Goal: Task Accomplishment & Management: Complete application form

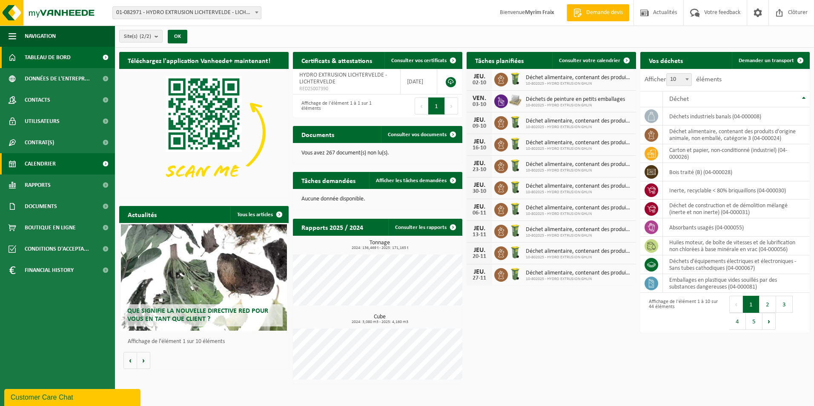
click at [55, 165] on span "Calendrier" at bounding box center [40, 163] width 31 height 21
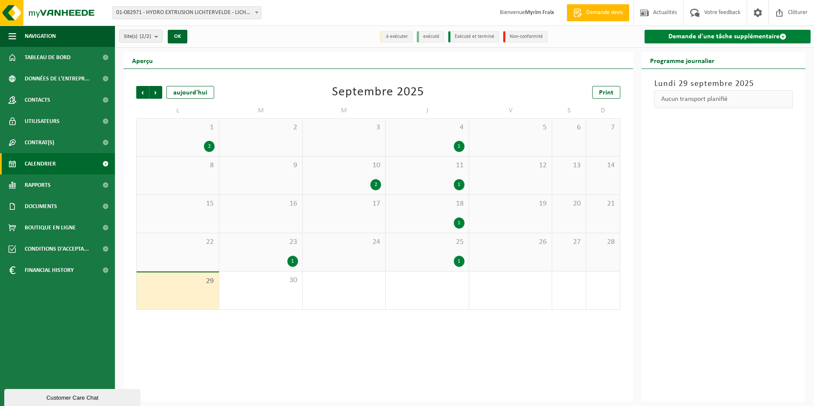
click at [708, 37] on link "Demande d'une tâche supplémentaire" at bounding box center [728, 37] width 167 height 14
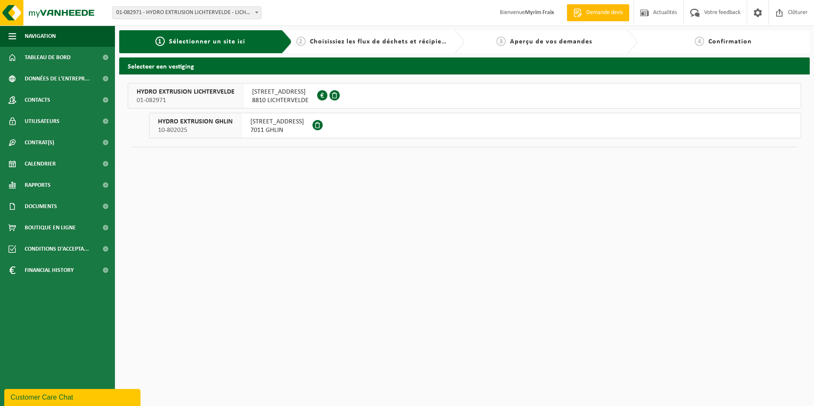
click at [290, 125] on span "RUE DES AYETTES 12" at bounding box center [277, 122] width 54 height 9
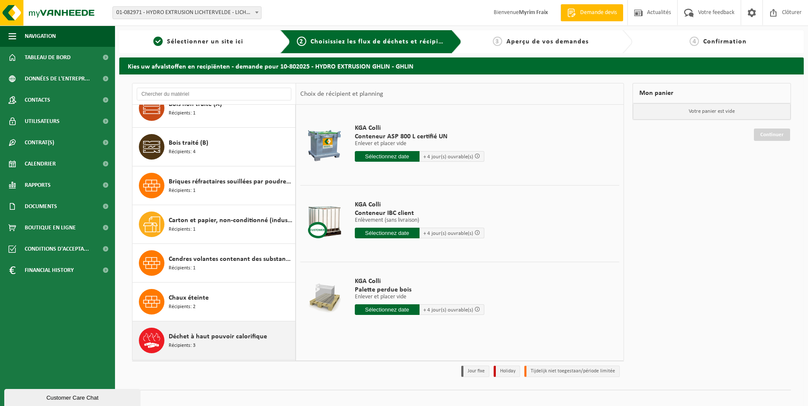
scroll to position [322, 0]
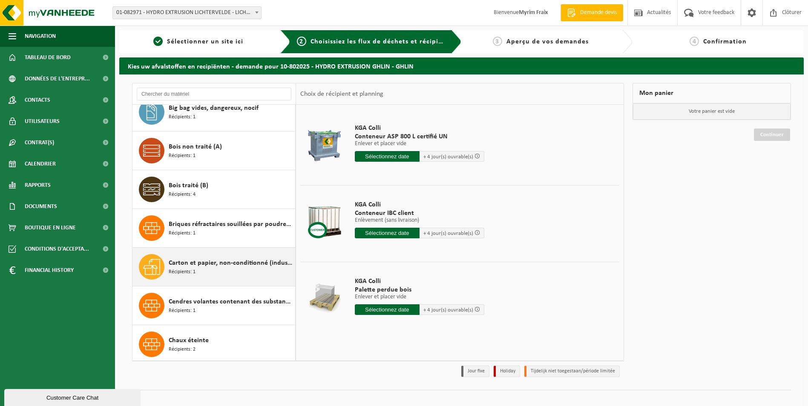
click at [220, 272] on div "Carton et papier, non-conditionné (industriel) Récipients: 1" at bounding box center [231, 267] width 124 height 26
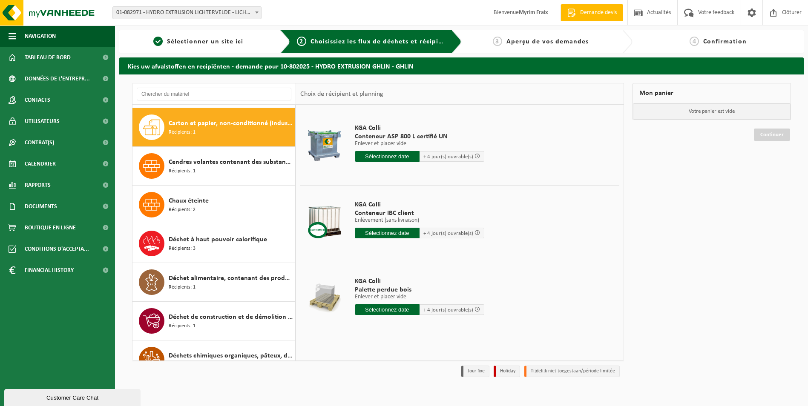
scroll to position [465, 0]
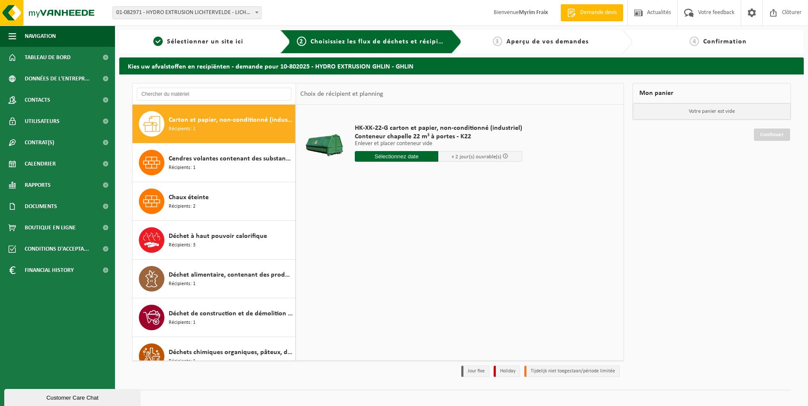
click at [390, 161] on input "text" at bounding box center [397, 156] width 84 height 11
click at [377, 259] on div "30" at bounding box center [377, 260] width 15 height 14
type input "à partir de 2025-09-30"
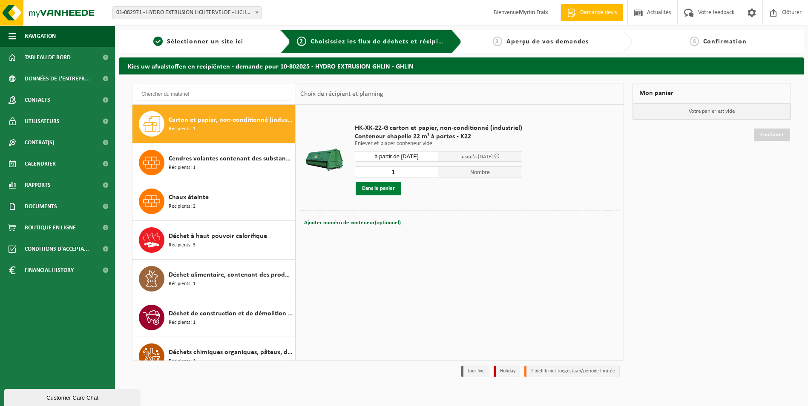
click at [396, 189] on button "Dans le panier" at bounding box center [379, 189] width 46 height 14
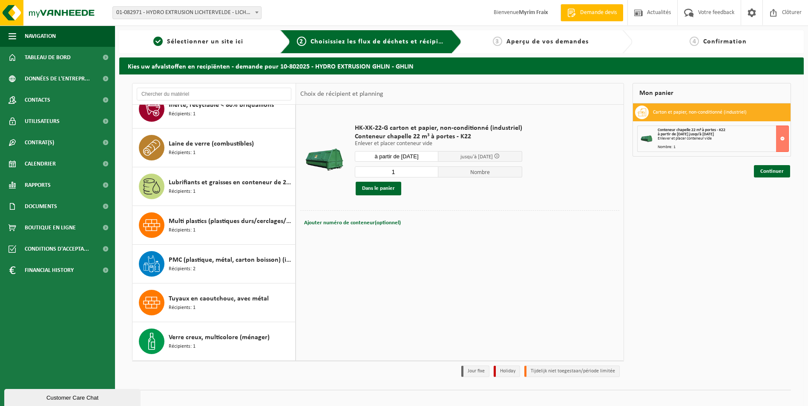
scroll to position [10, 0]
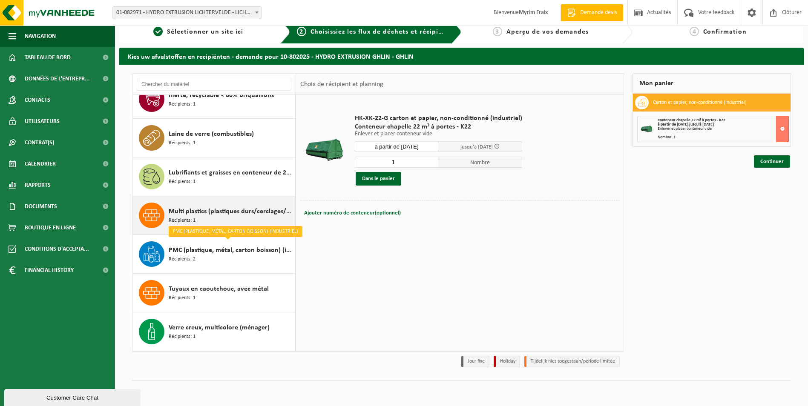
click at [216, 215] on span "Multi plastics (plastiques durs/cerclages/EPS/film naturel/film mélange/PMC)" at bounding box center [231, 212] width 124 height 10
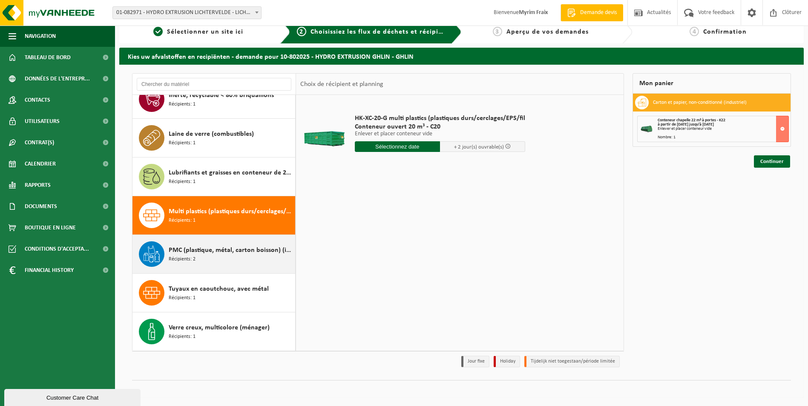
click at [219, 255] on span "PMC (plastique, métal, carton boisson) (industriel)" at bounding box center [231, 250] width 124 height 10
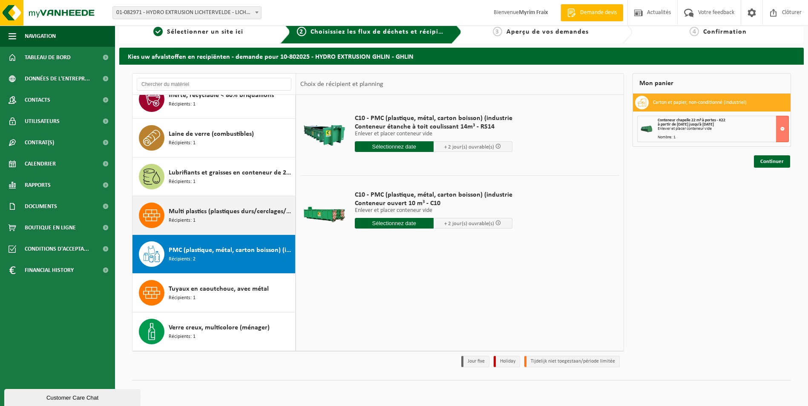
click at [217, 217] on div "Multi plastics (plastiques durs/cerclages/EPS/film naturel/film mélange/PMC) Ré…" at bounding box center [231, 216] width 124 height 26
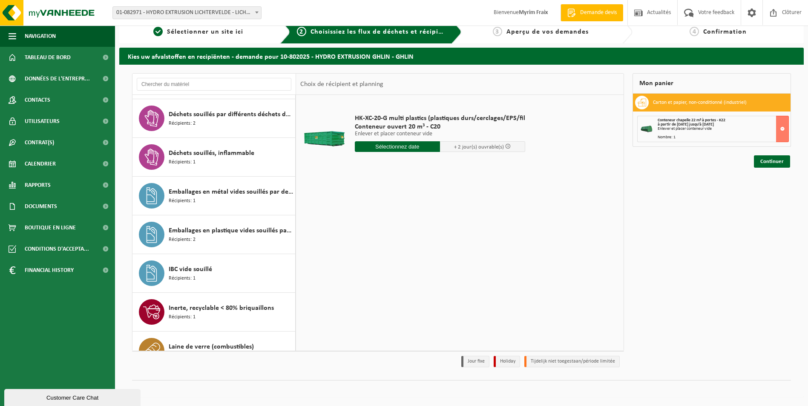
scroll to position [1216, 0]
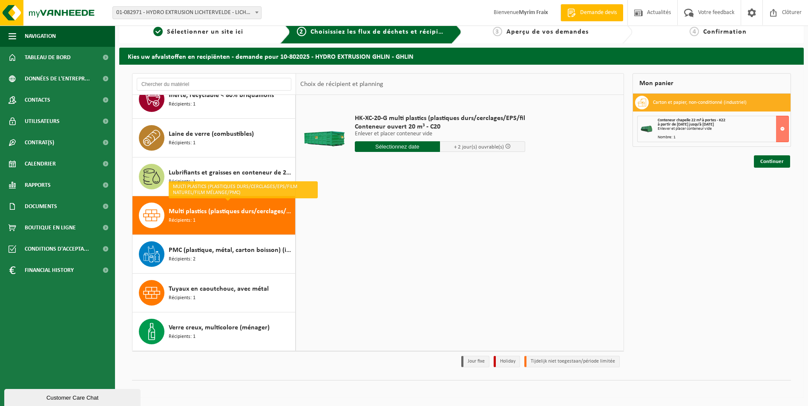
click at [321, 240] on div "HK-XC-20-G multi plastics (plastiques durs/cerclages/EPS/fil Conteneur ouvert 2…" at bounding box center [460, 223] width 328 height 256
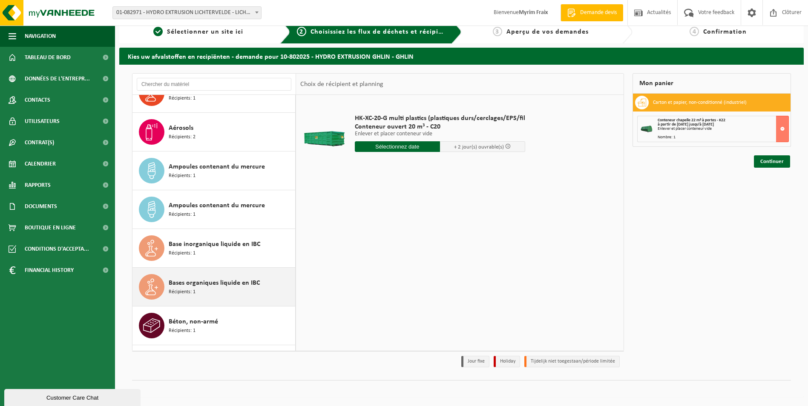
scroll to position [43, 0]
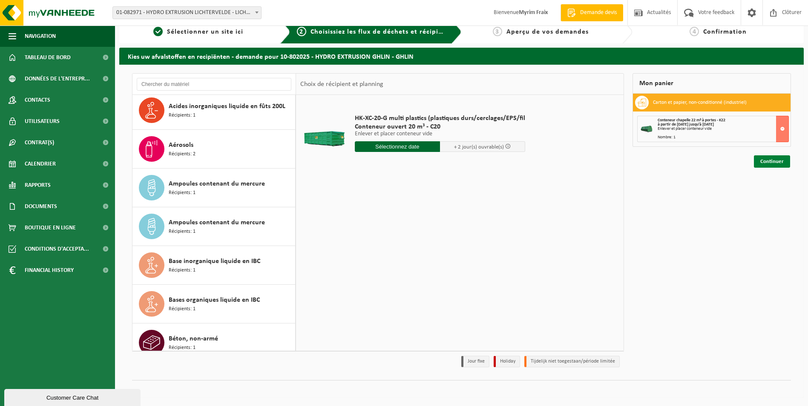
click at [776, 162] on link "Continuer" at bounding box center [772, 161] width 36 height 12
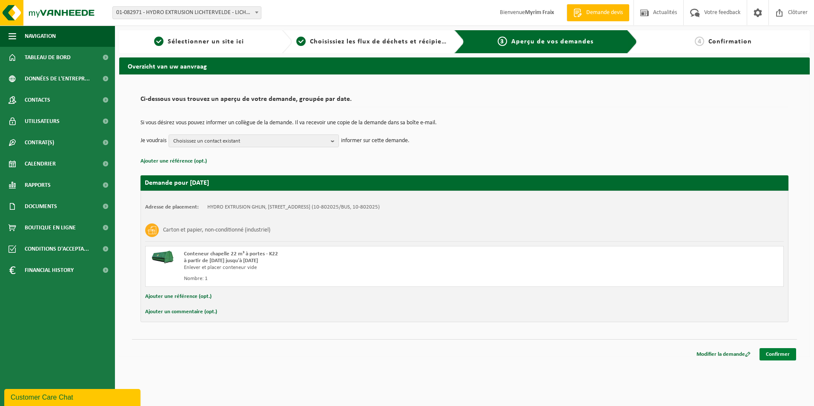
click at [780, 352] on link "Confirmer" at bounding box center [778, 354] width 37 height 12
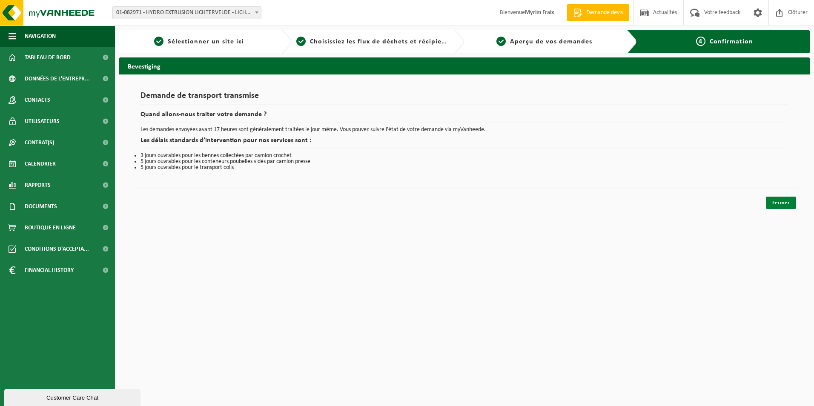
click at [778, 205] on link "Fermer" at bounding box center [781, 203] width 30 height 12
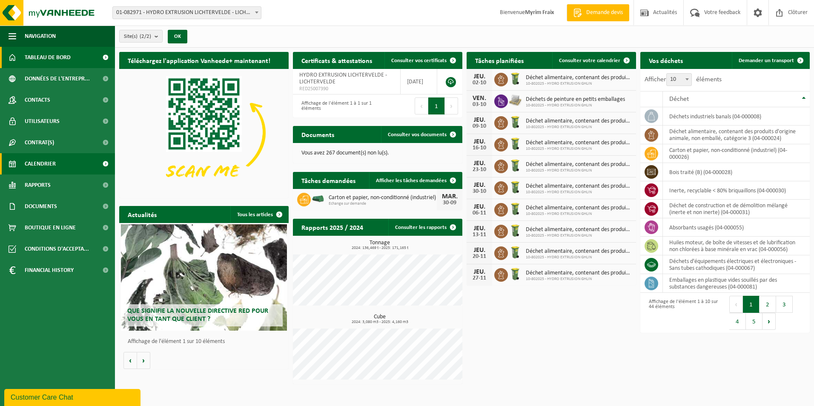
click at [92, 158] on link "Calendrier" at bounding box center [57, 163] width 115 height 21
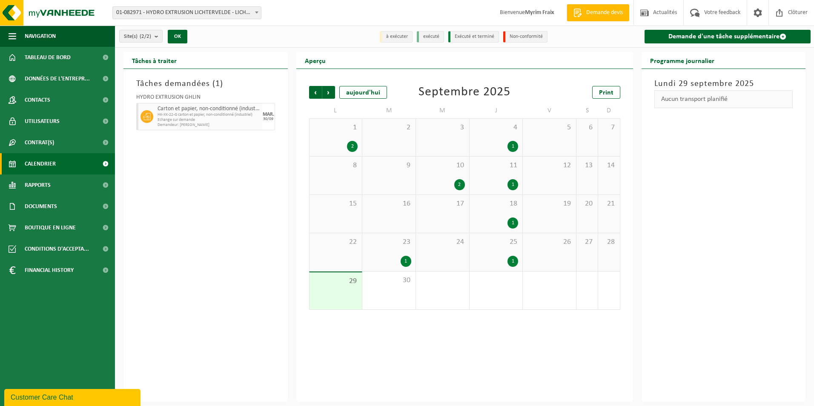
click at [354, 145] on div "2" at bounding box center [352, 146] width 11 height 11
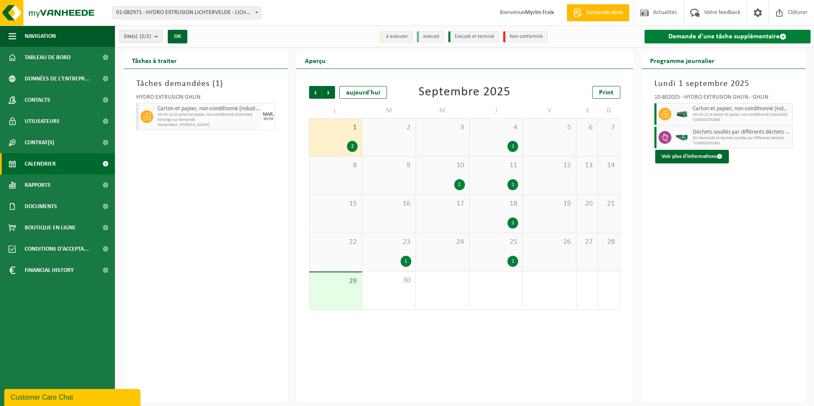
click at [754, 35] on link "Demande d'une tâche supplémentaire" at bounding box center [728, 37] width 167 height 14
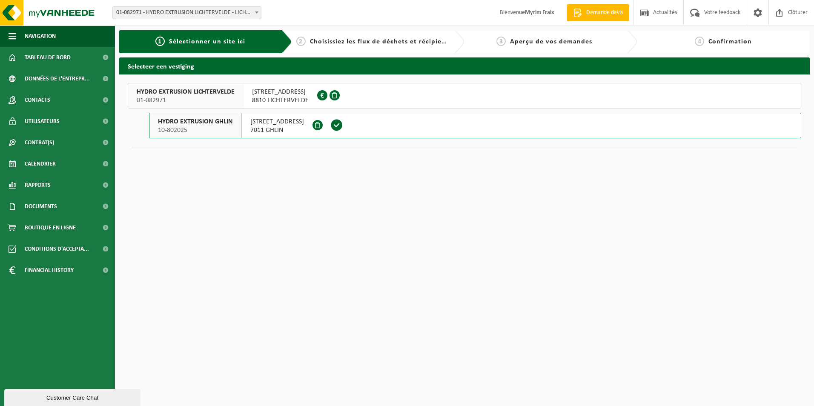
click at [388, 124] on button "HYDRO EXTRUSION GHLIN 10-802025 [STREET_ADDRESS]" at bounding box center [475, 126] width 653 height 26
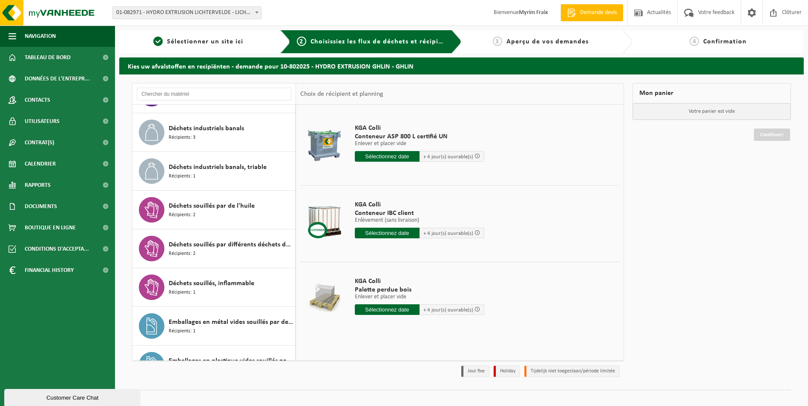
scroll to position [894, 0]
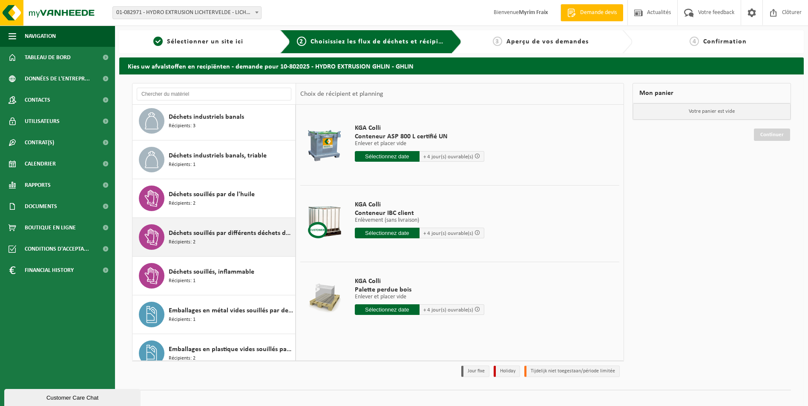
click at [233, 230] on span "Déchets souillés par différents déchets dangereux" at bounding box center [231, 233] width 124 height 10
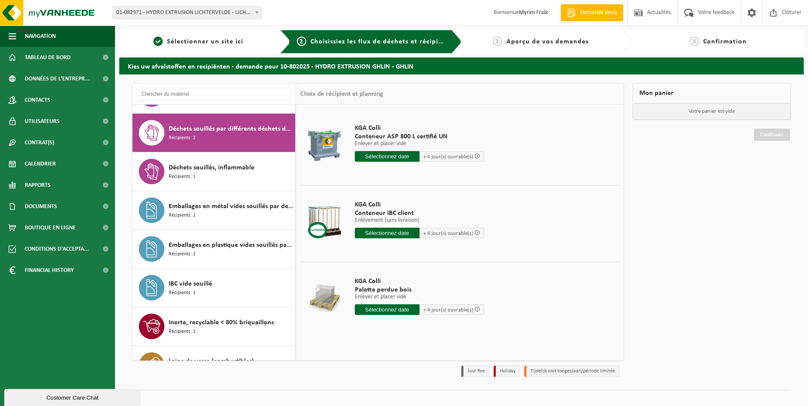
scroll to position [1008, 0]
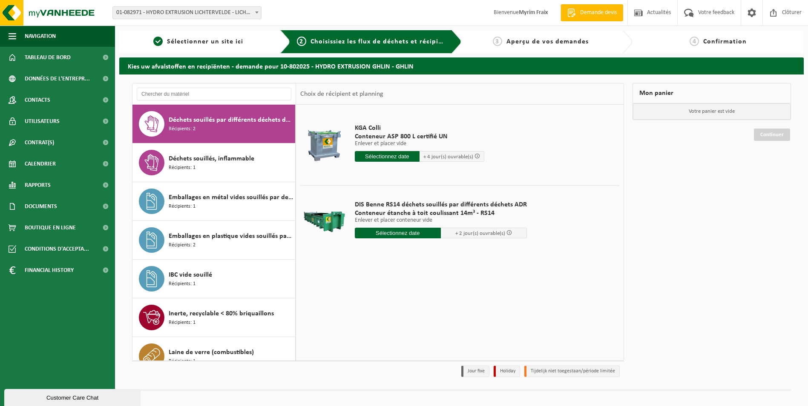
click at [404, 238] on input "text" at bounding box center [398, 233] width 86 height 11
click at [380, 339] on div "30" at bounding box center [377, 336] width 15 height 14
type input "à partir de 2025-09-30"
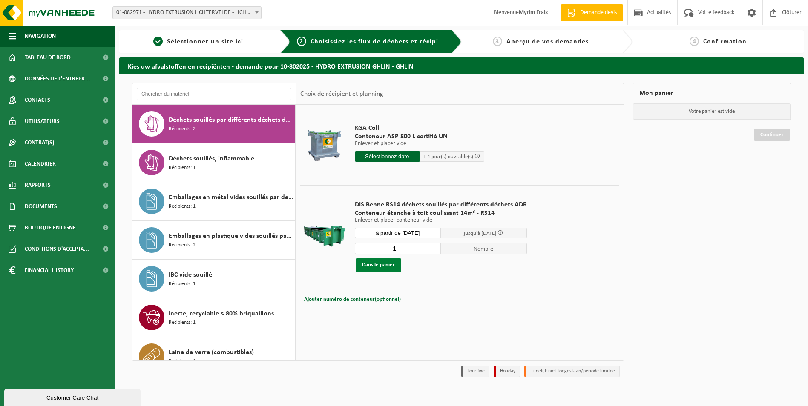
click at [382, 260] on button "Dans le panier" at bounding box center [379, 266] width 46 height 14
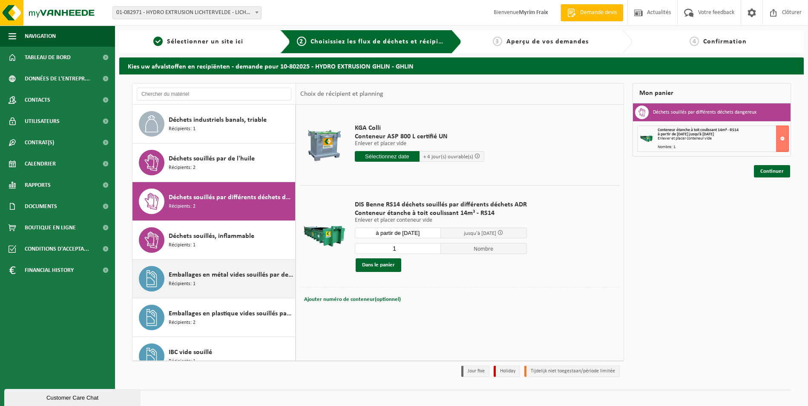
scroll to position [923, 0]
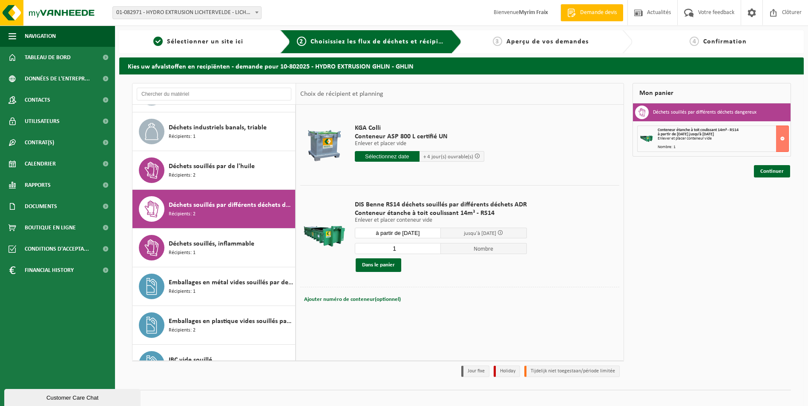
click at [387, 157] on input "text" at bounding box center [387, 156] width 65 height 11
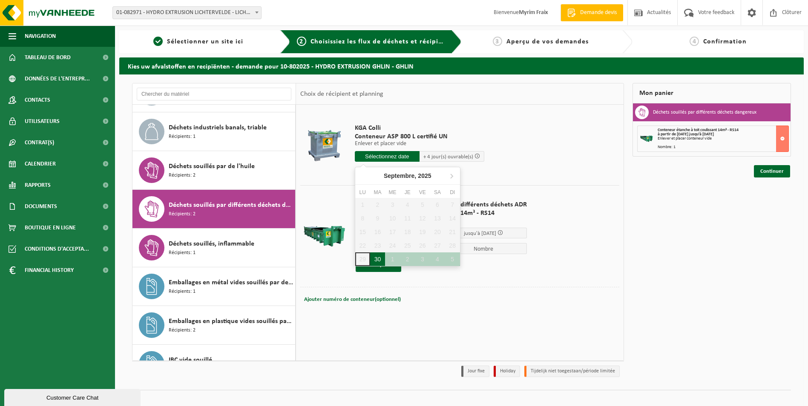
click at [380, 262] on div "30" at bounding box center [377, 260] width 15 height 14
type input "à partir de 2025-09-30"
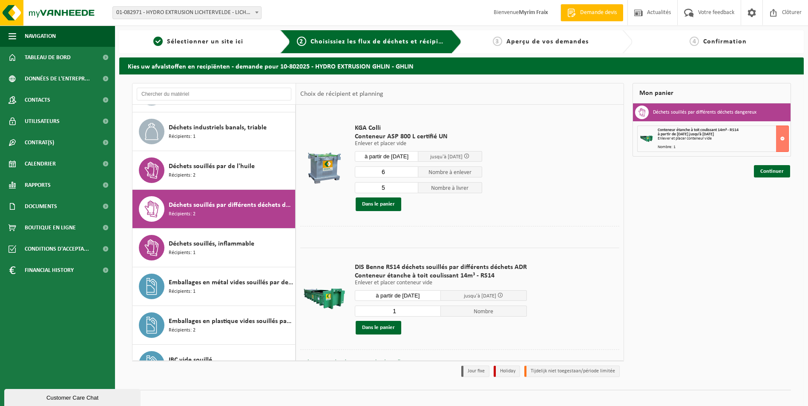
click at [413, 170] on input "6" at bounding box center [387, 172] width 64 height 11
click at [412, 170] on input "7" at bounding box center [387, 172] width 64 height 11
click at [412, 170] on input "9" at bounding box center [387, 172] width 64 height 11
click at [412, 170] on input "10" at bounding box center [387, 172] width 64 height 11
type input "11"
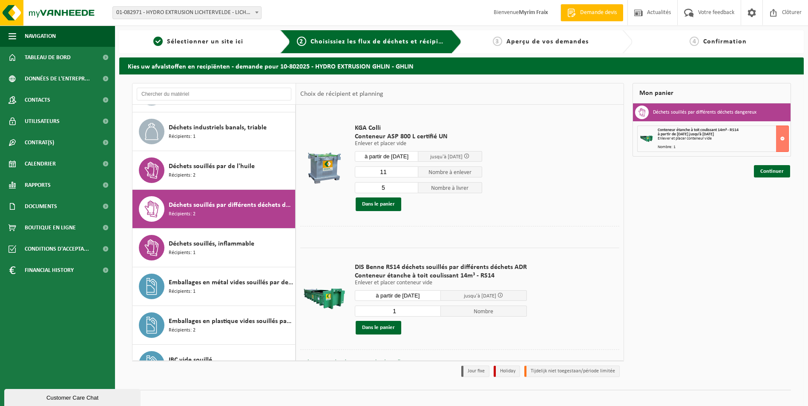
click at [412, 170] on input "11" at bounding box center [387, 172] width 64 height 11
click at [411, 186] on input "6" at bounding box center [387, 187] width 64 height 11
click at [411, 186] on input "7" at bounding box center [387, 187] width 64 height 11
click at [411, 186] on input "8" at bounding box center [387, 187] width 64 height 11
click at [411, 186] on input "9" at bounding box center [387, 187] width 64 height 11
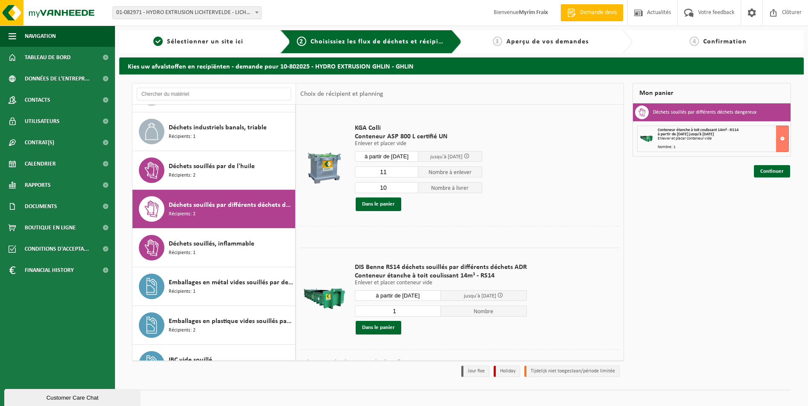
click at [411, 186] on input "10" at bounding box center [387, 187] width 64 height 11
type input "11"
click at [411, 186] on input "11" at bounding box center [387, 187] width 64 height 11
click at [534, 196] on td "KGA Colli Conteneur ASP 800 L certifié UN Enlever et placer vide Enlever et pla…" at bounding box center [483, 167] width 271 height 117
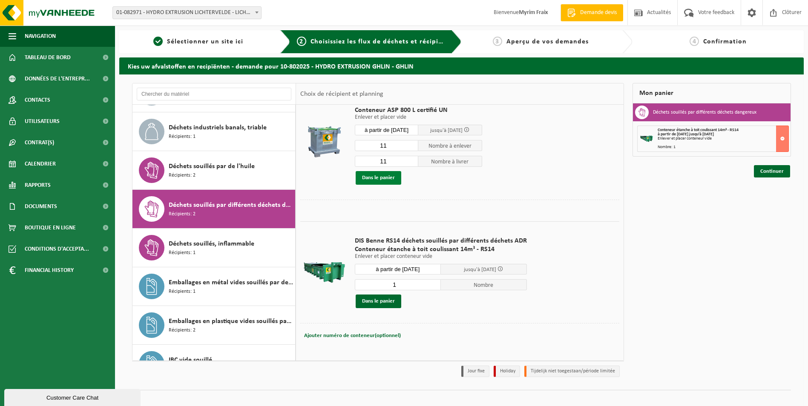
click at [379, 179] on button "Dans le panier" at bounding box center [379, 178] width 46 height 14
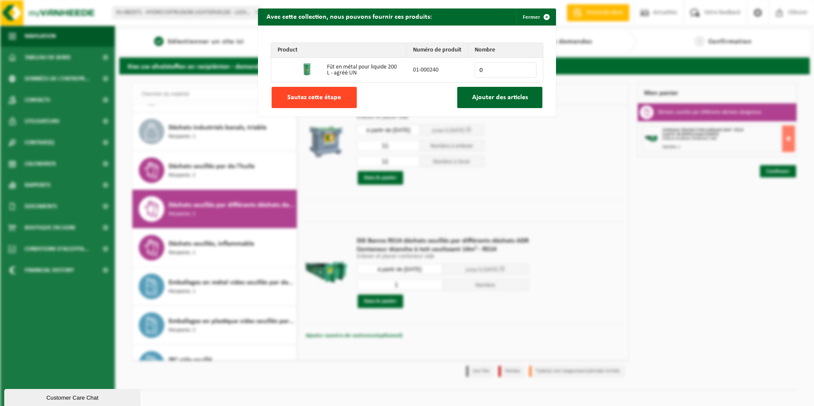
click at [297, 104] on button "Sautez cette étape" at bounding box center [314, 97] width 85 height 21
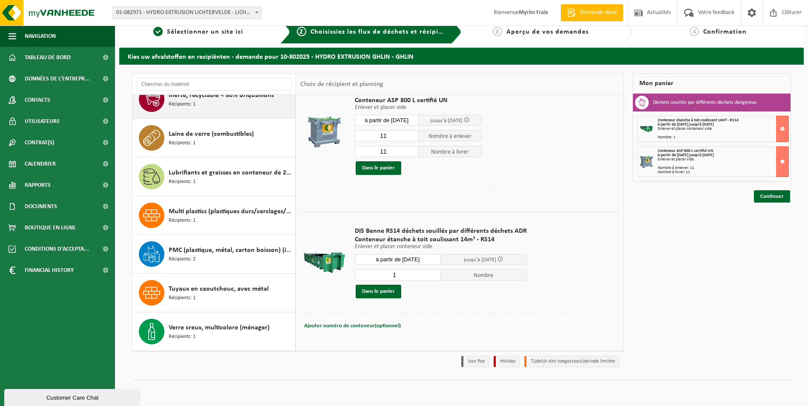
scroll to position [0, 0]
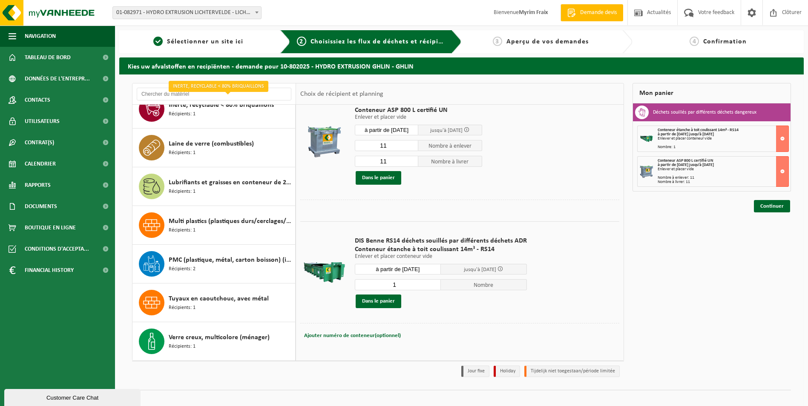
click at [321, 197] on td at bounding box center [324, 141] width 48 height 117
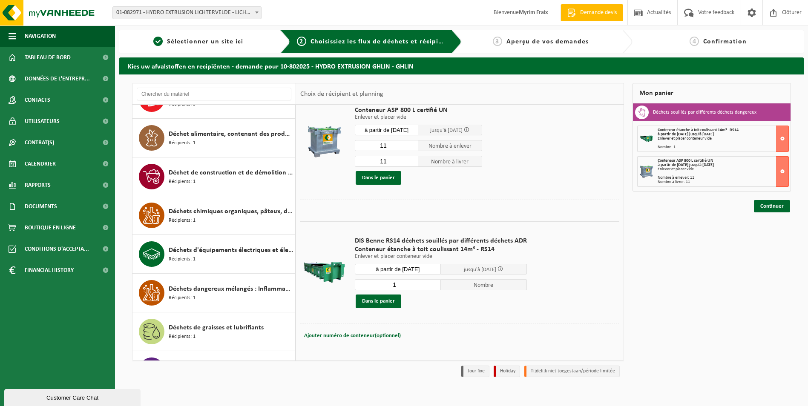
scroll to position [578, 0]
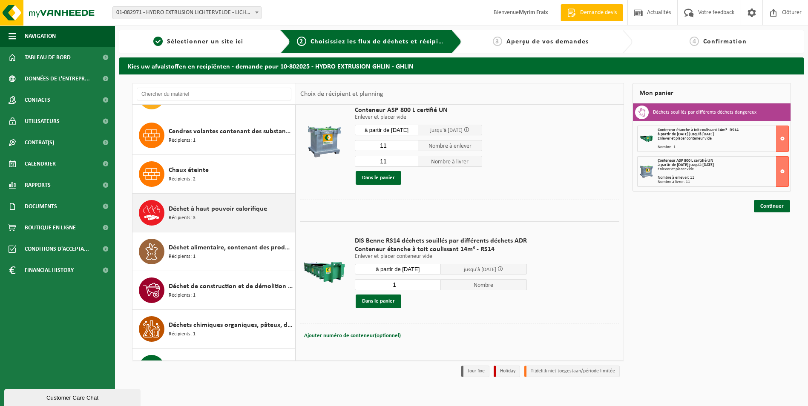
click at [221, 200] on div "Déchet à haut pouvoir calorifique Récipients: 3" at bounding box center [213, 213] width 163 height 38
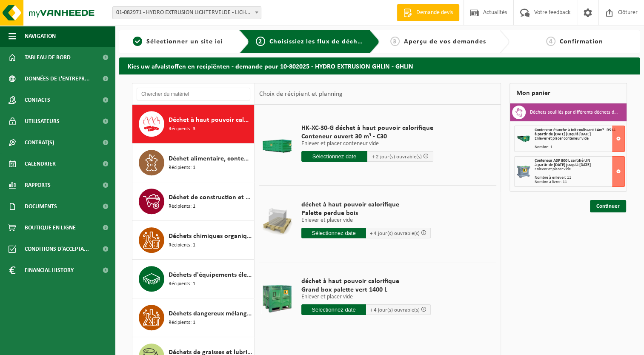
scroll to position [581, 0]
click at [605, 206] on link "Continuer" at bounding box center [608, 206] width 36 height 12
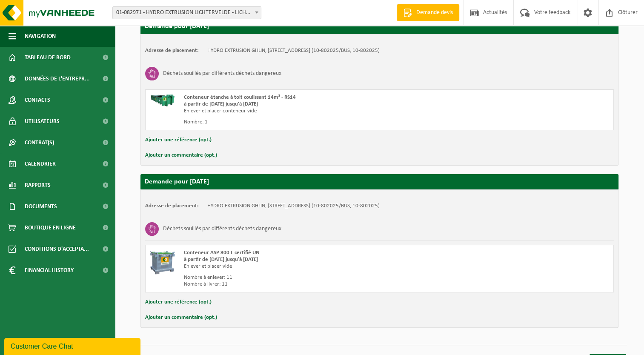
scroll to position [171, 0]
